Goal: Transaction & Acquisition: Purchase product/service

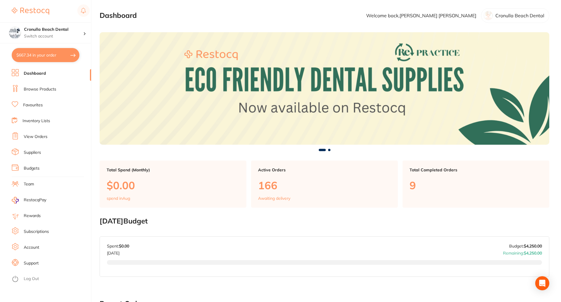
click at [62, 53] on button "$667.34 in your order" at bounding box center [46, 55] width 68 height 14
checkbox input "true"
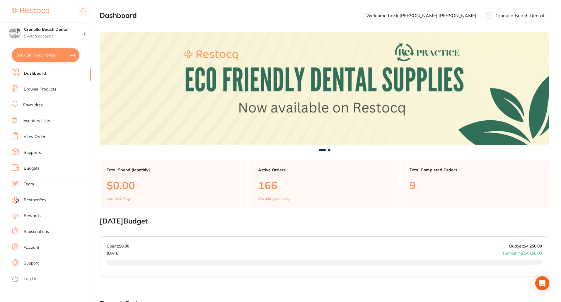
checkbox input "true"
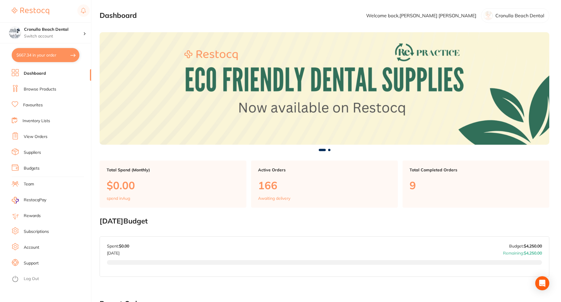
checkbox input "true"
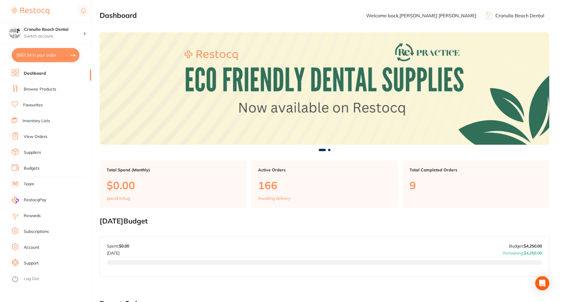
checkbox input "true"
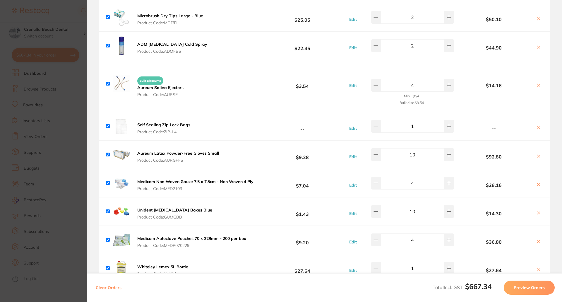
scroll to position [205, 0]
